Goal: Task Accomplishment & Management: Manage account settings

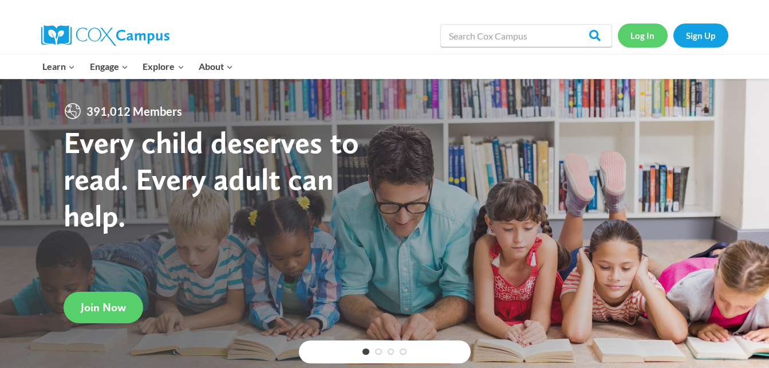
click at [634, 37] on link "Log In" at bounding box center [643, 34] width 50 height 23
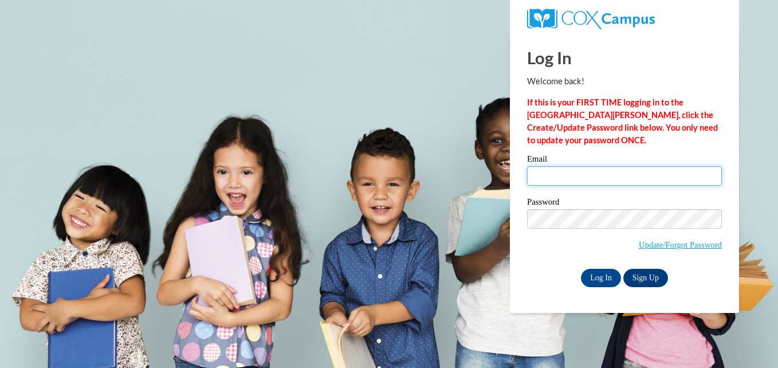
click at [599, 170] on input "Email" at bounding box center [624, 175] width 195 height 19
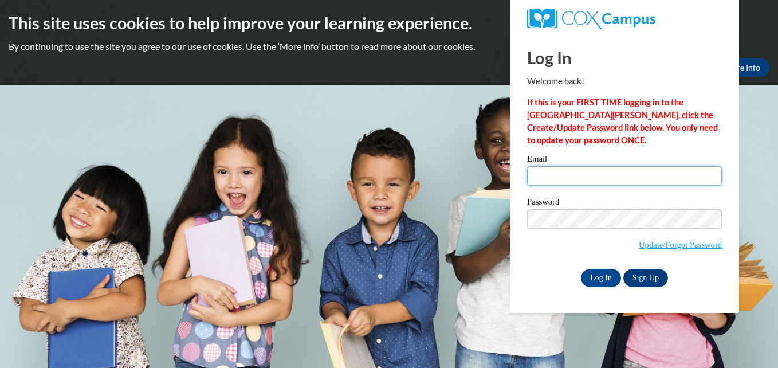
click at [599, 170] on input "Email" at bounding box center [624, 175] width 195 height 19
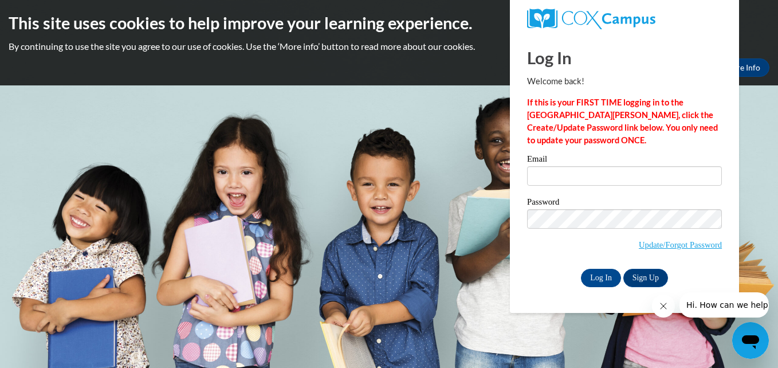
click at [764, 148] on body "This site uses cookies to help improve your learning experience. By continuing …" at bounding box center [389, 184] width 778 height 368
click at [536, 174] on input "Email" at bounding box center [624, 175] width 195 height 19
type input "[EMAIL_ADDRESS][DOMAIN_NAME]"
click at [673, 241] on link "Update/Forgot Password" at bounding box center [680, 244] width 83 height 9
click at [672, 242] on link "Update/Forgot Password" at bounding box center [680, 244] width 83 height 9
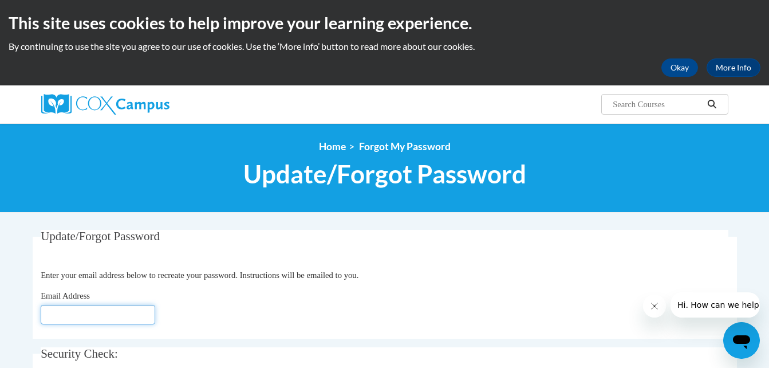
click at [52, 312] on input "Email Address" at bounding box center [98, 314] width 115 height 19
type input "[EMAIL_ADDRESS][DOMAIN_NAME]"
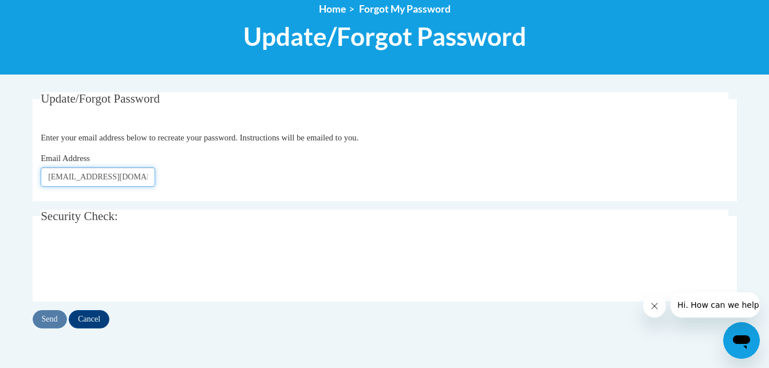
scroll to position [183, 0]
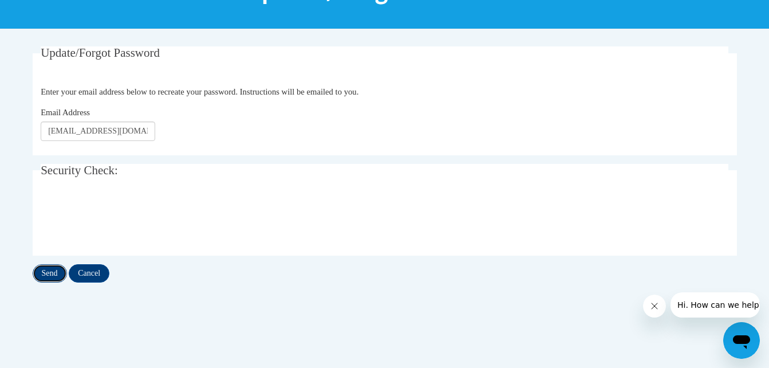
click at [56, 276] on input "Send" at bounding box center [50, 273] width 34 height 18
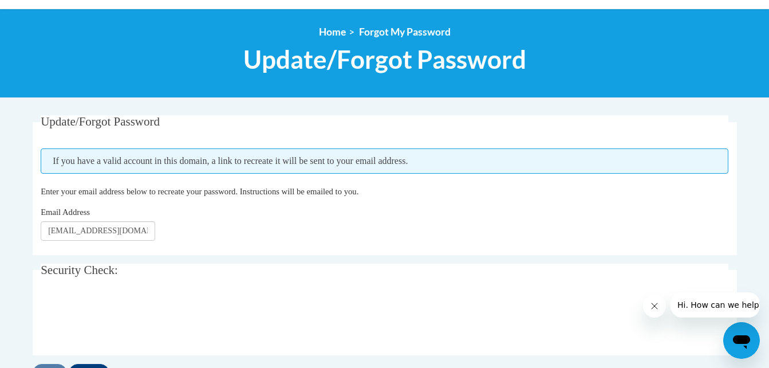
scroll to position [146, 0]
